Goal: Information Seeking & Learning: Learn about a topic

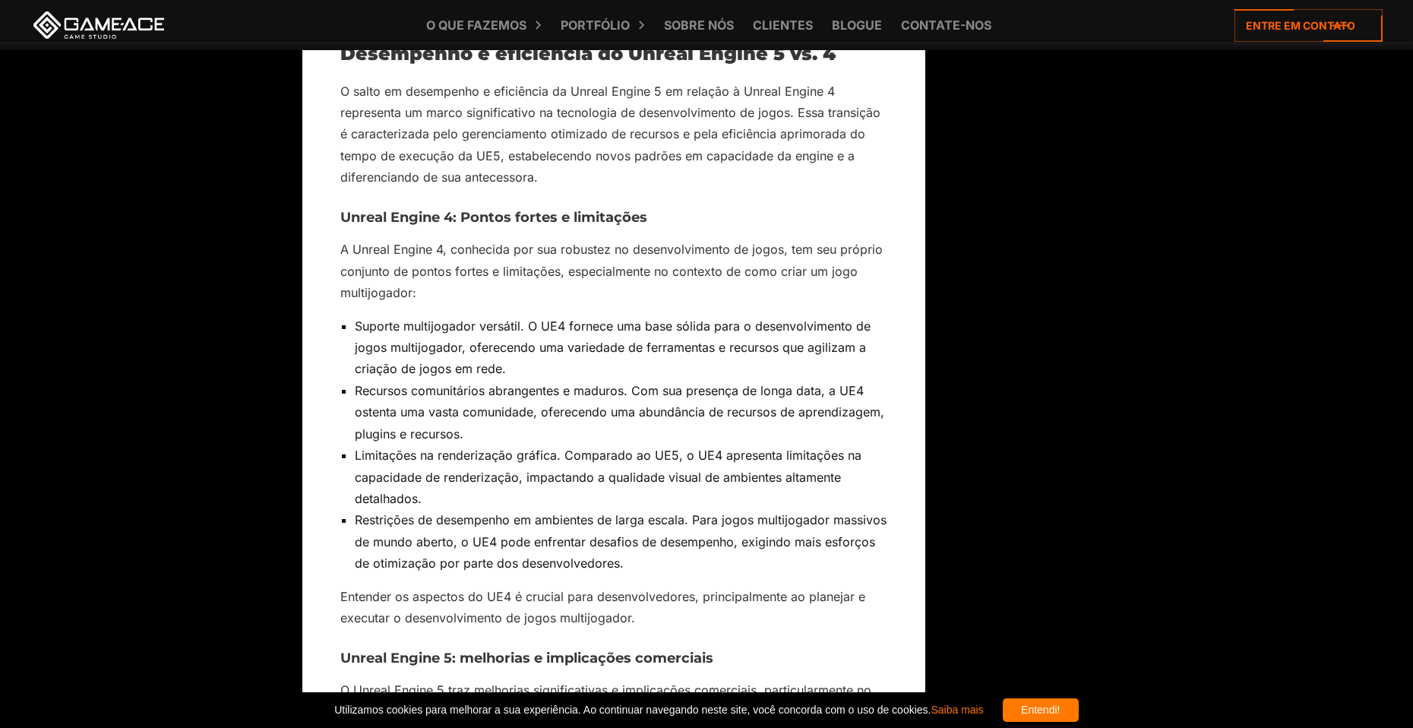
scroll to position [2462, 0]
click at [608, 472] on li "Limitações na renderização gráfica. Comparado ao UE5, o UE4 apresenta limitaçõe…" at bounding box center [621, 474] width 533 height 65
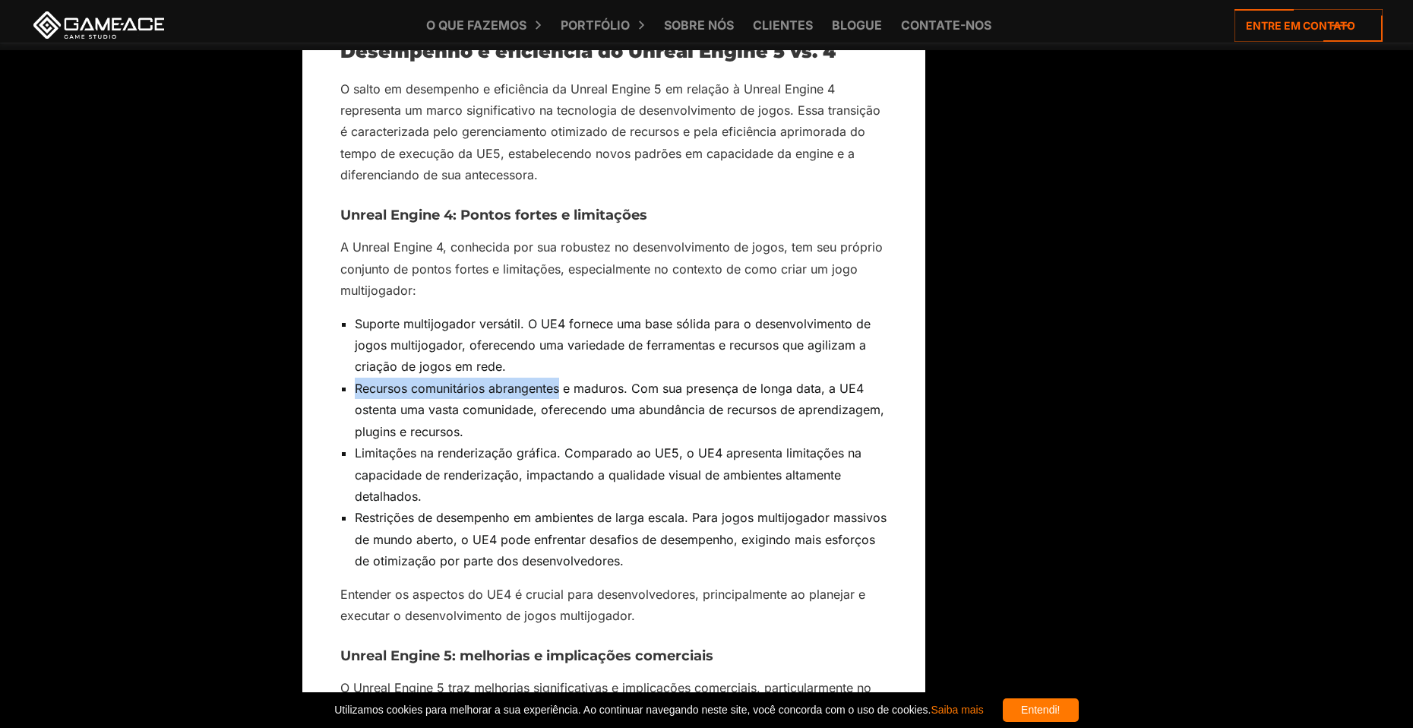
drag, startPoint x: 356, startPoint y: 369, endPoint x: 561, endPoint y: 375, distance: 205.2
click at [561, 378] on li "Recursos comunitários abrangentes e maduros. Com sua presença de longa data, a …" at bounding box center [621, 410] width 533 height 65
copy font "Recursos comunitários abrangentes"
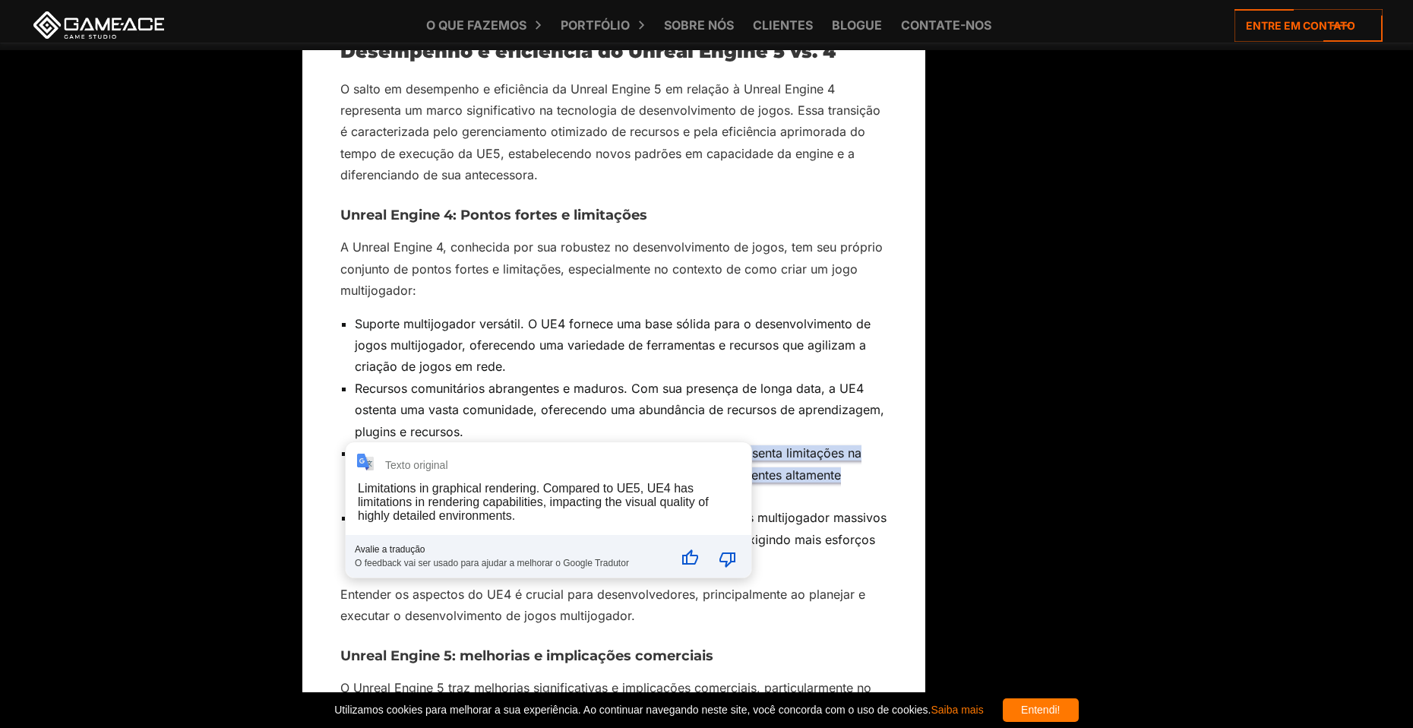
drag, startPoint x: 355, startPoint y: 434, endPoint x: 557, endPoint y: 431, distance: 202.1
click at [557, 445] on font "Limitações na renderização gráfica. Comparado ao UE5, o UE4 apresenta limitaçõe…" at bounding box center [608, 474] width 507 height 59
copy font "Limitações na renderização gráfica"
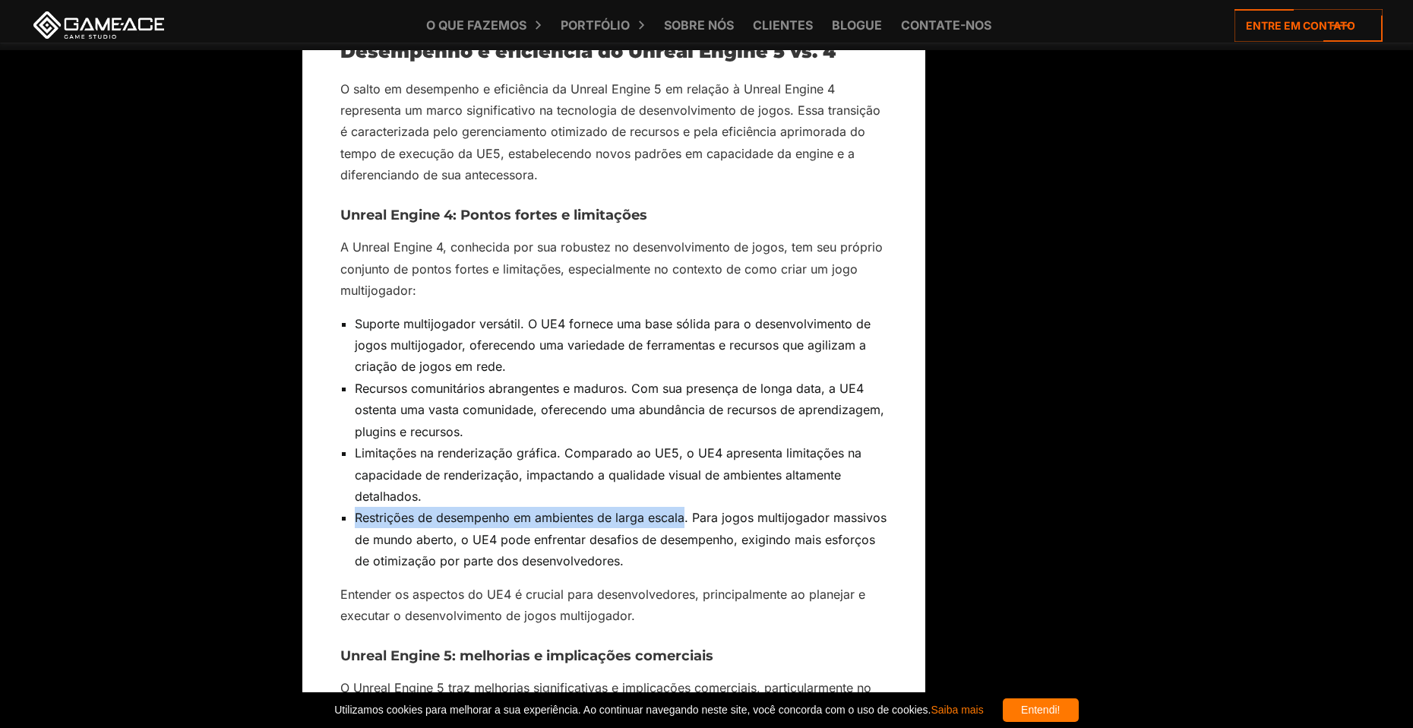
drag, startPoint x: 350, startPoint y: 501, endPoint x: 685, endPoint y: 506, distance: 334.3
click at [685, 506] on ul "Suporte multijogador versátil. O UE4 fornece uma base sólida para o desenvolvim…" at bounding box center [613, 442] width 547 height 259
copy font "Restrições de desempenho em ambientes de larga escala"
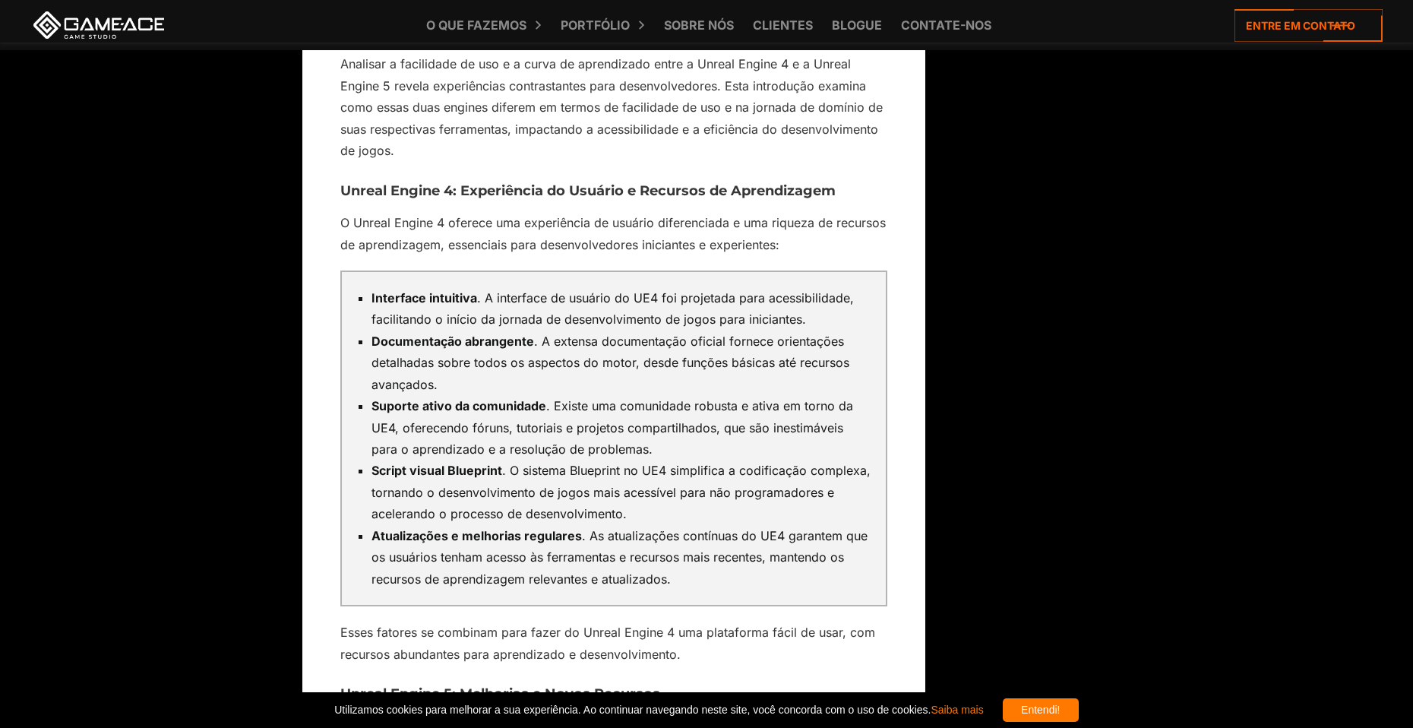
scroll to position [5121, 0]
